Goal: Transaction & Acquisition: Obtain resource

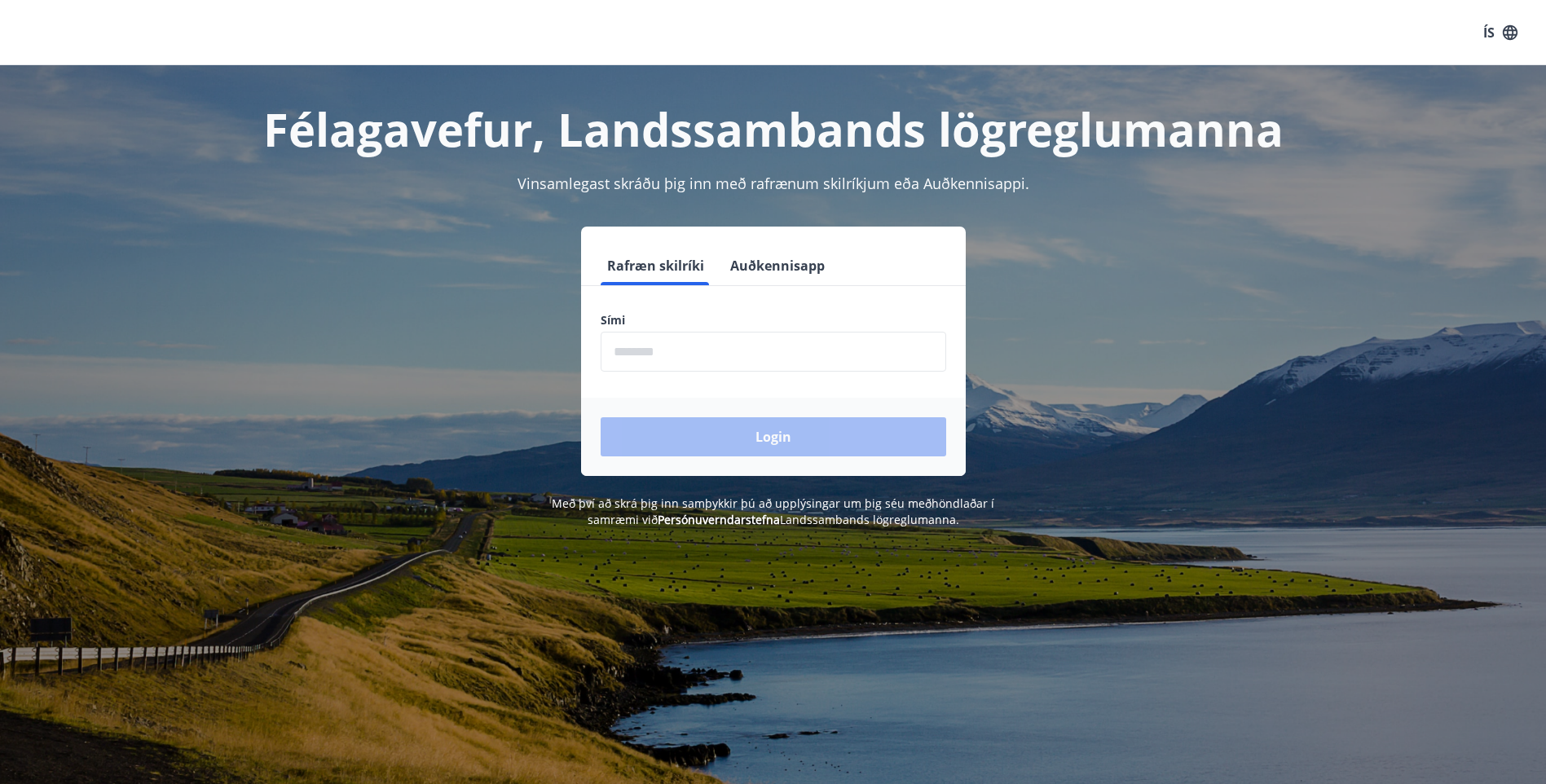
click at [652, 353] on input "phone" at bounding box center [773, 352] width 346 height 40
type input "********"
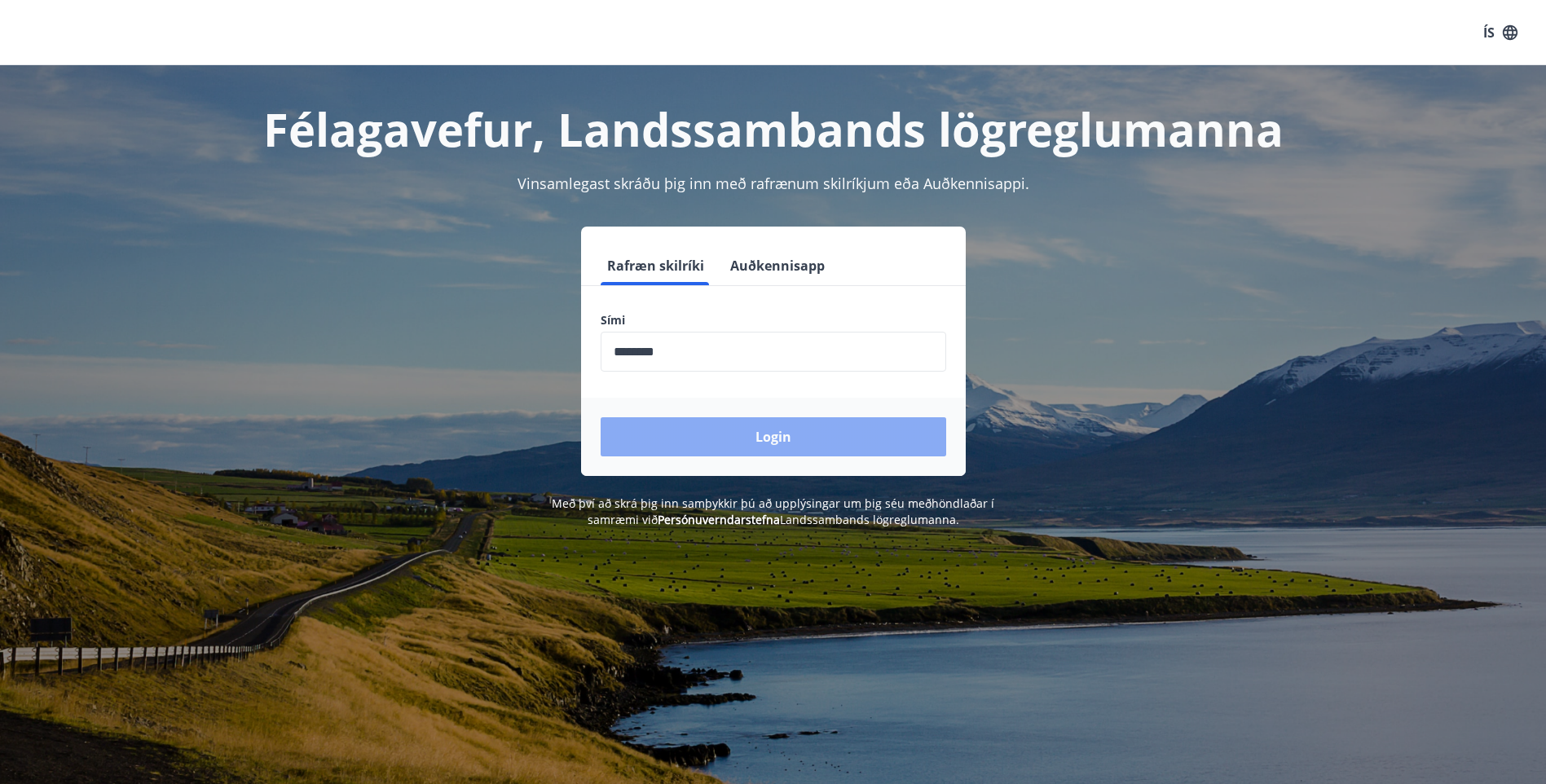
click at [702, 434] on button "Login" at bounding box center [773, 437] width 346 height 39
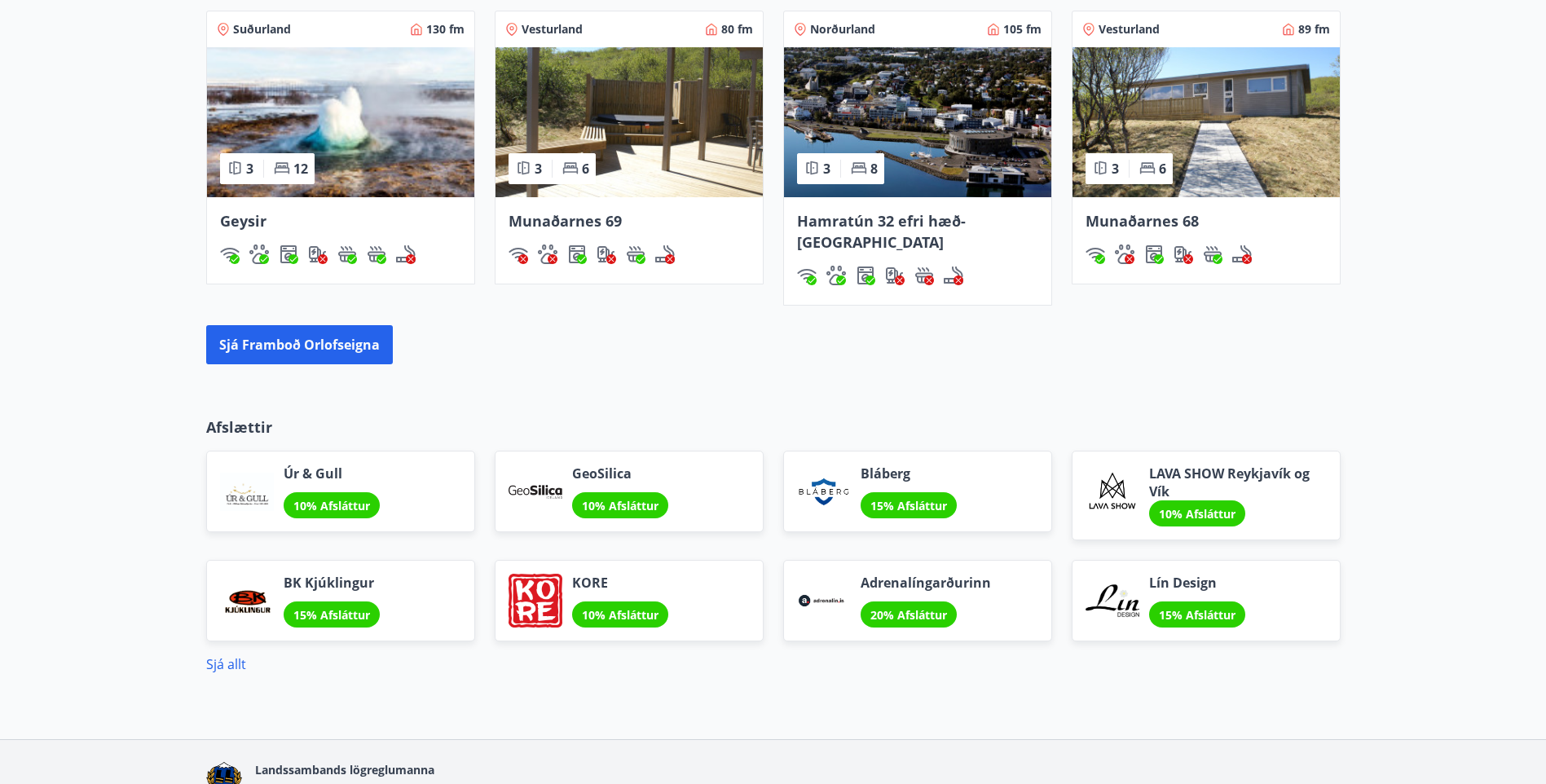
scroll to position [1256, 0]
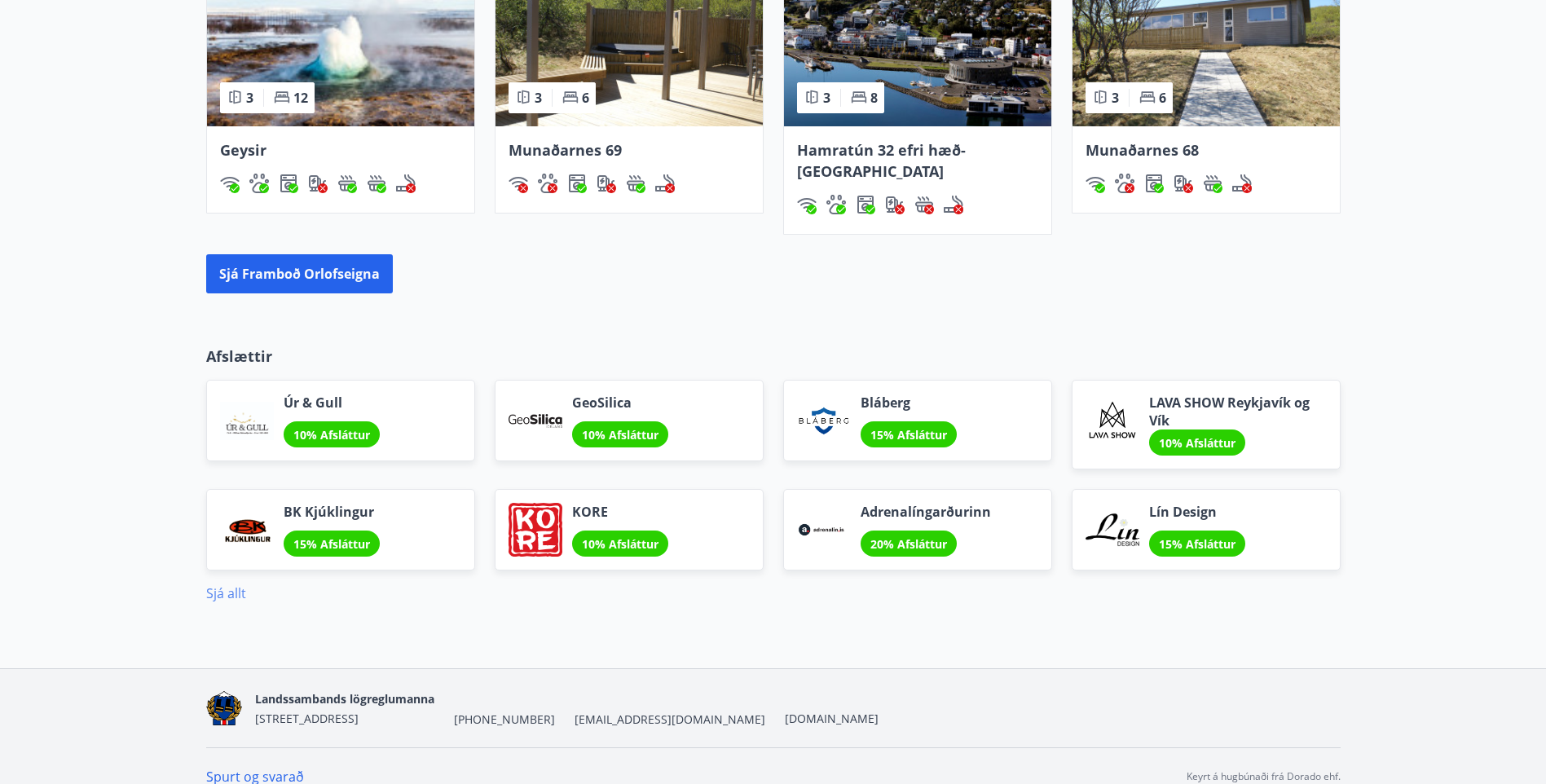
click at [229, 584] on link "Sjá allt" at bounding box center [226, 593] width 40 height 18
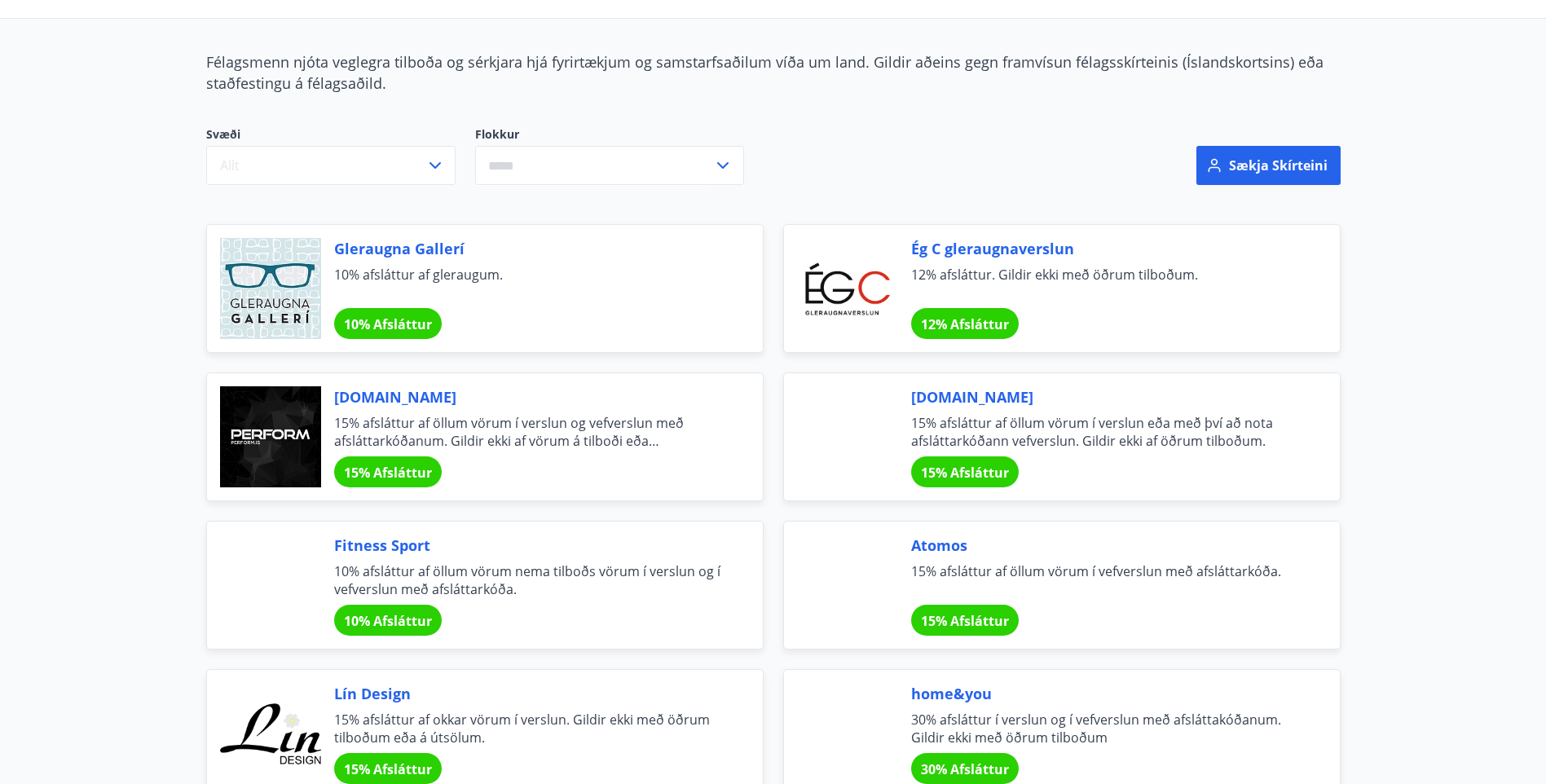
scroll to position [81, 0]
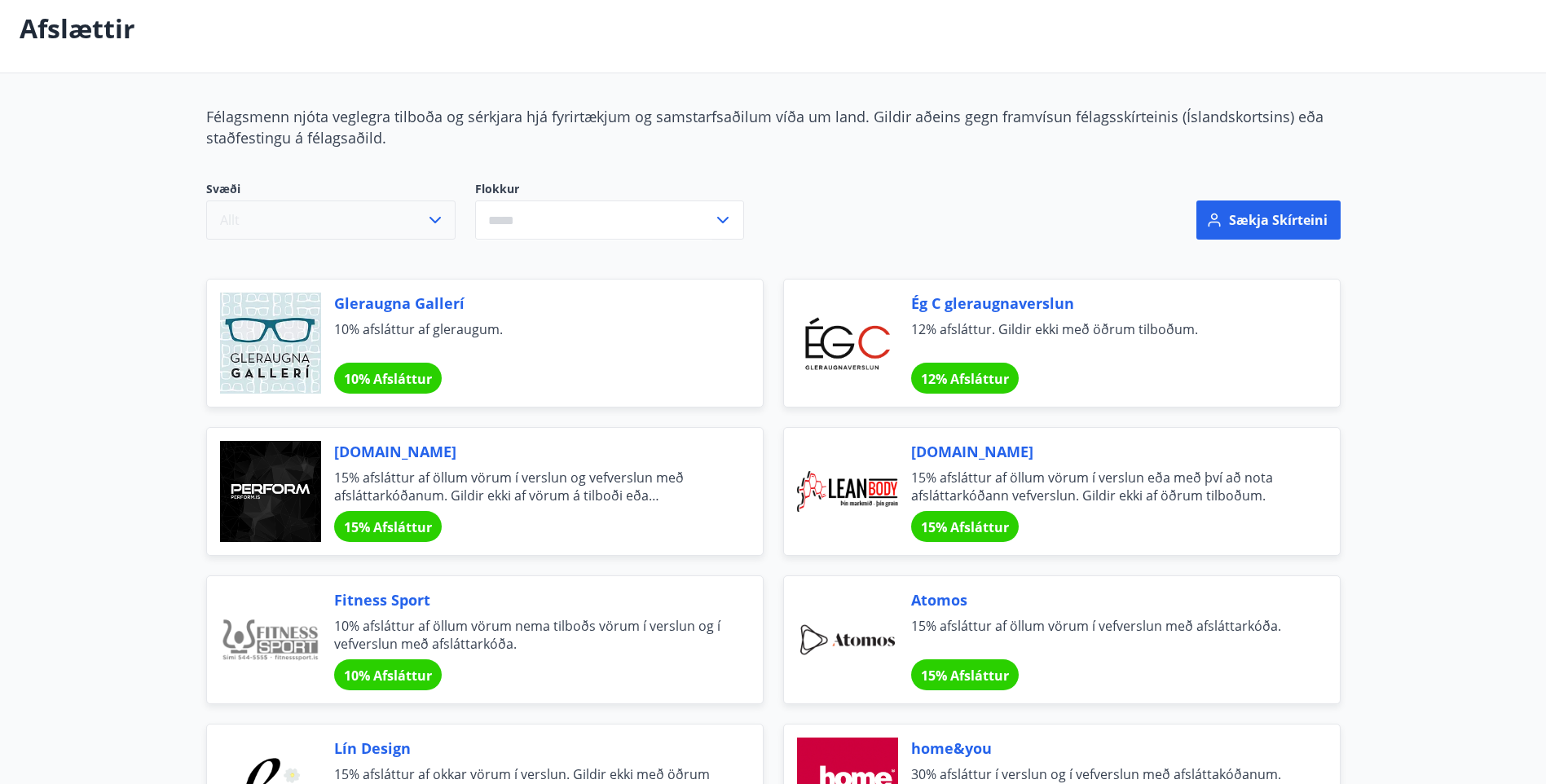
click at [445, 230] on button "Allt" at bounding box center [330, 220] width 250 height 39
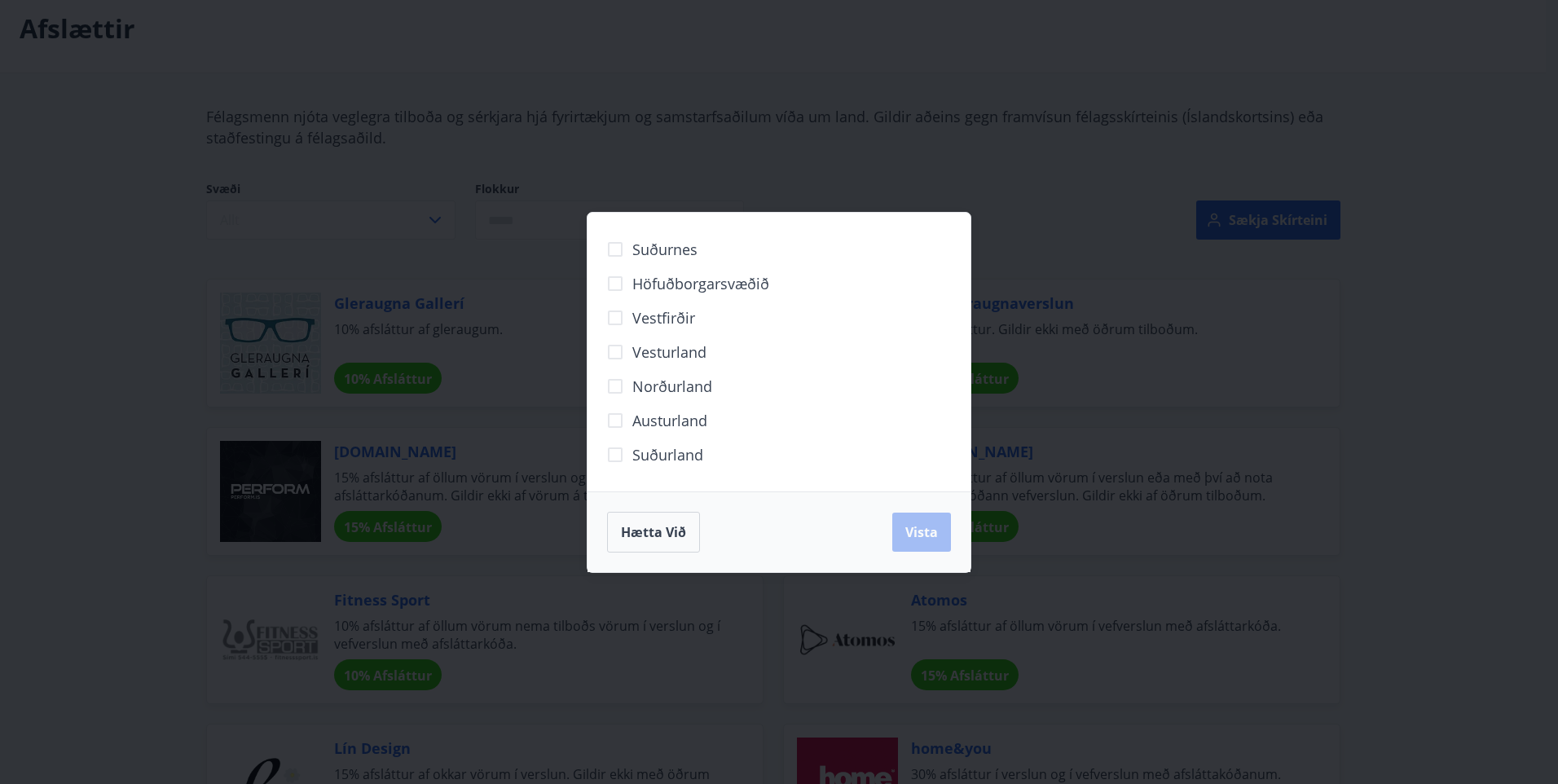
click at [668, 160] on div "Suðurnes Höfuðborgarsvæðið Vestfirðir Vesturland Norðurland Austurland Suðurlan…" at bounding box center [779, 392] width 1558 height 784
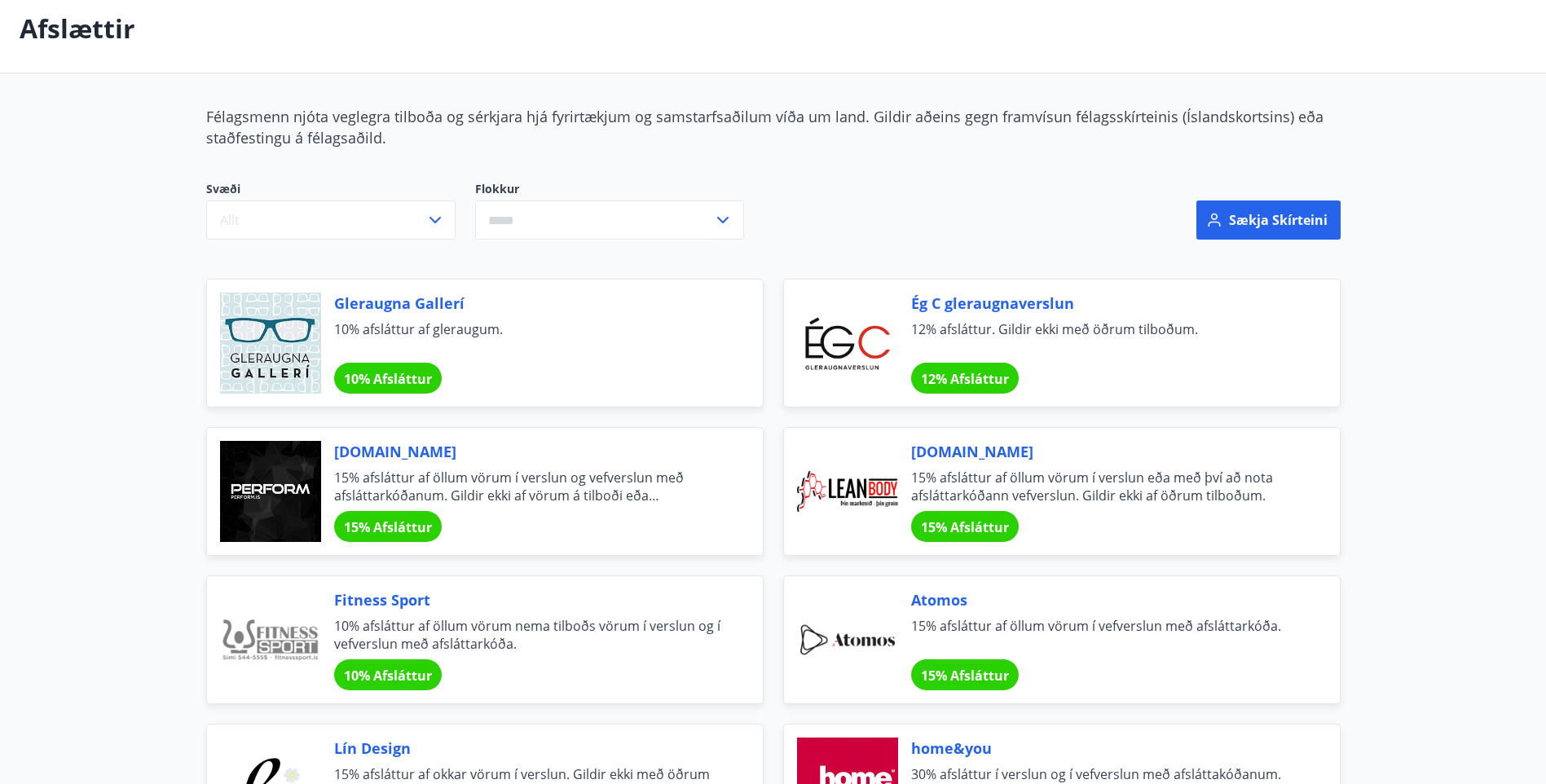
click at [714, 217] on icon at bounding box center [722, 220] width 20 height 20
click at [510, 280] on li "Bíllinn" at bounding box center [609, 283] width 267 height 29
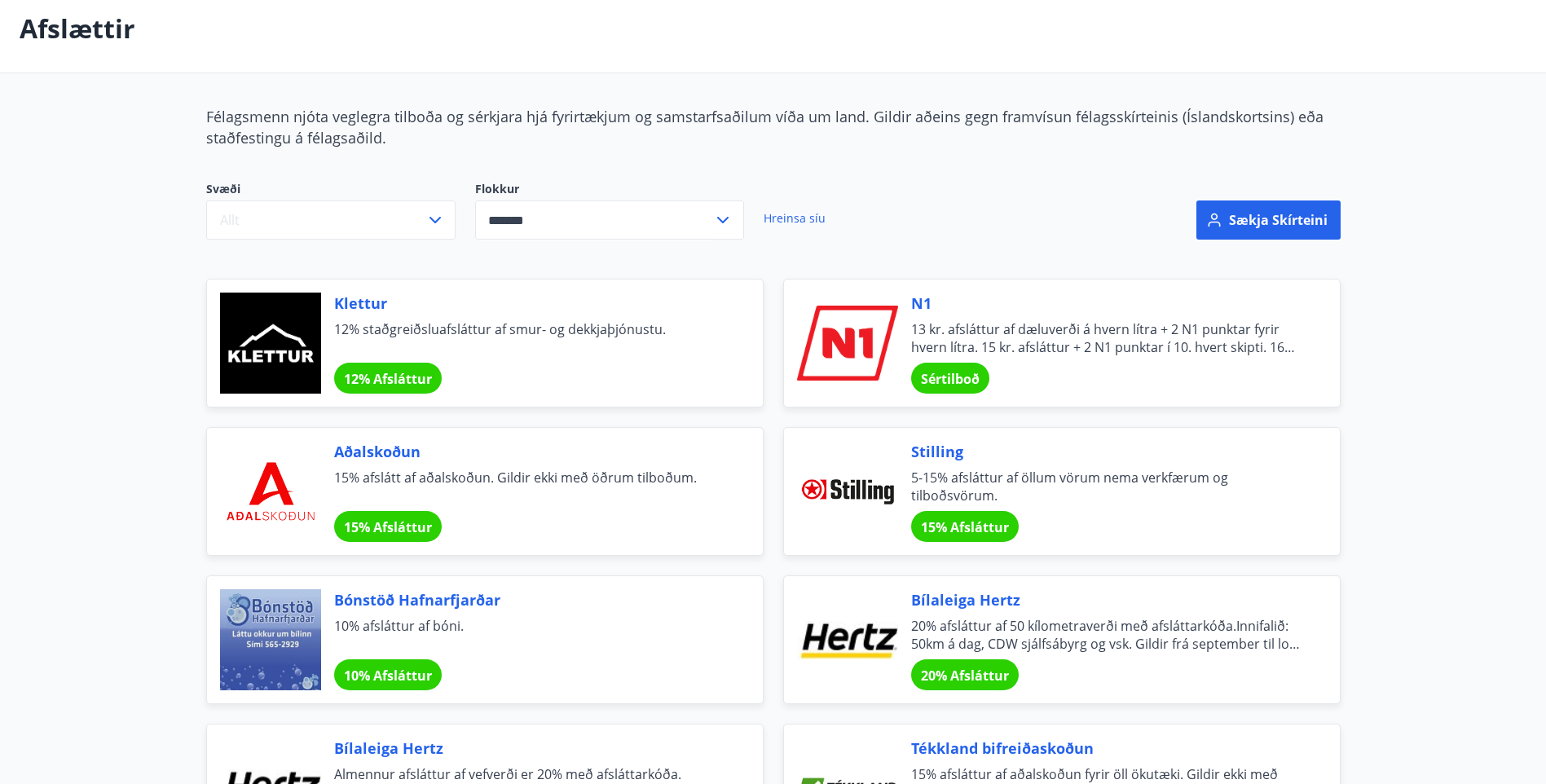
type input "*******"
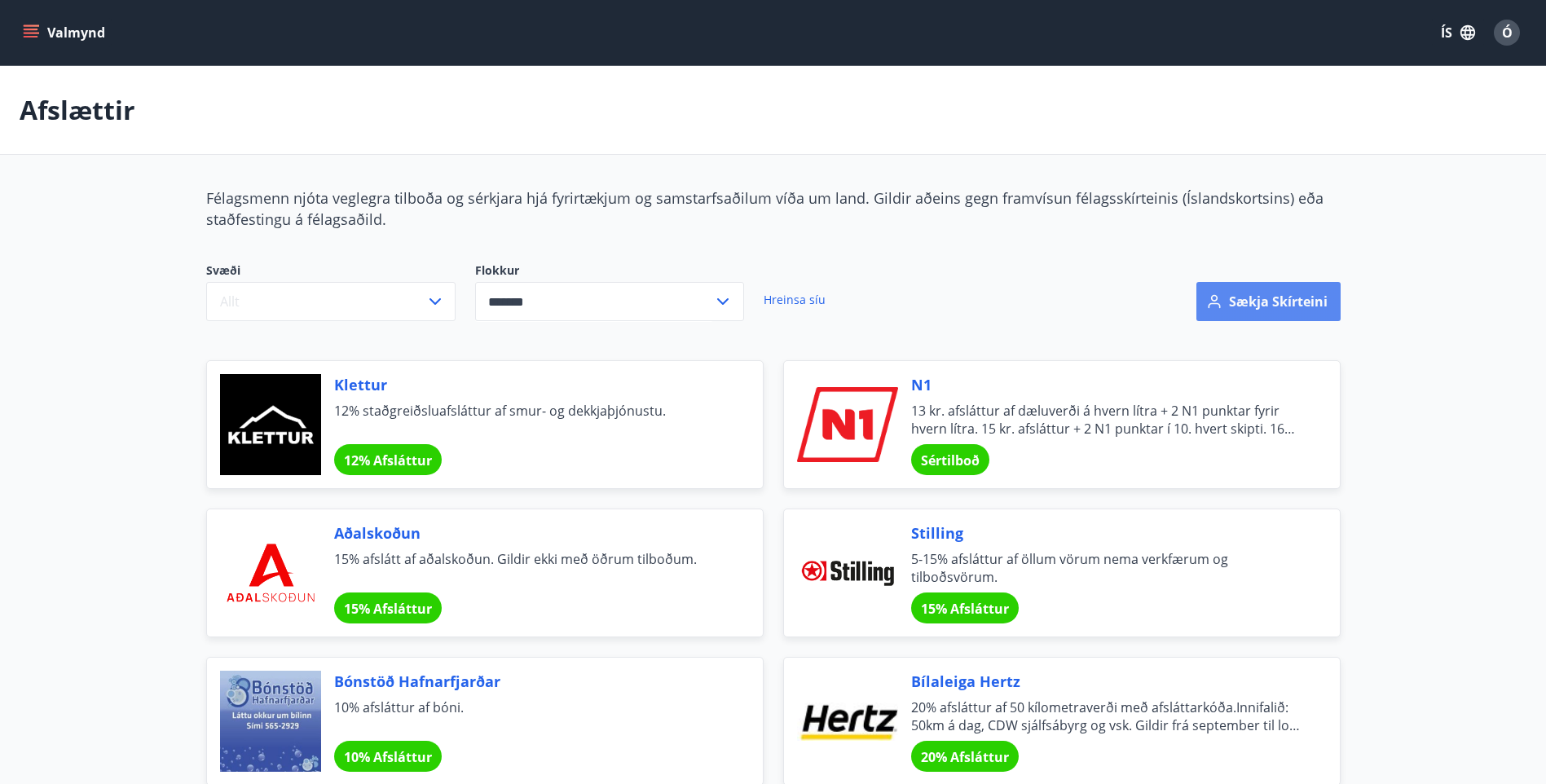
click at [1260, 299] on button "Sækja skírteini" at bounding box center [1268, 302] width 144 height 39
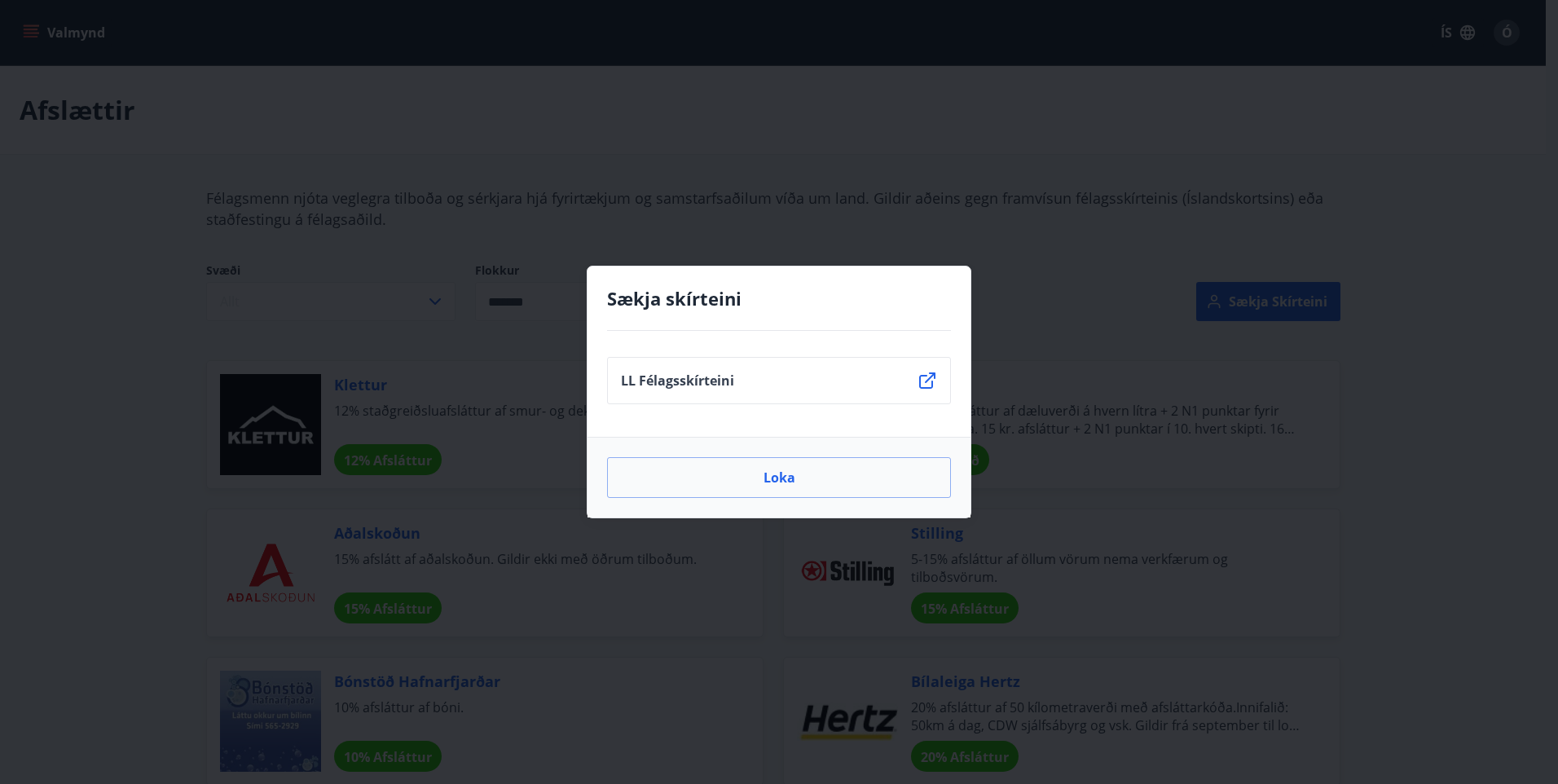
click at [926, 379] on icon at bounding box center [927, 380] width 20 height 20
